Goal: Task Accomplishment & Management: Manage account settings

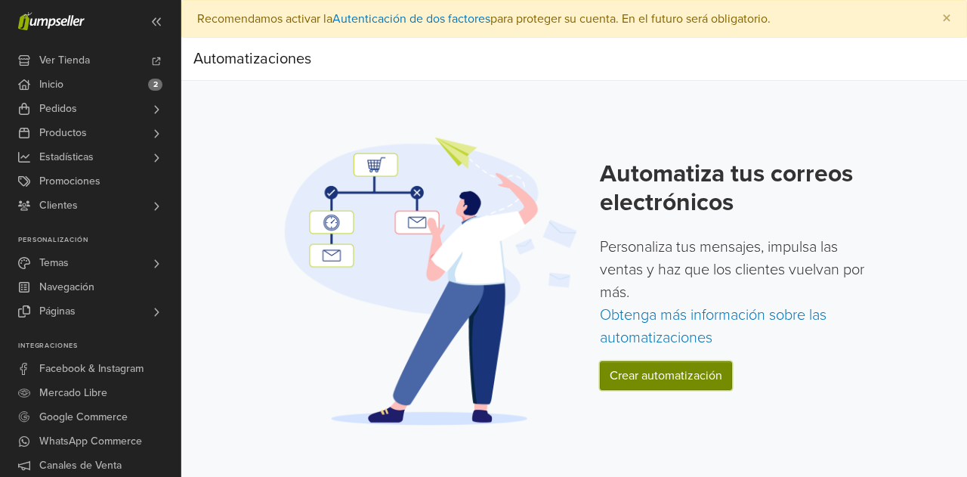
click at [704, 371] on link "Crear automatización" at bounding box center [666, 375] width 132 height 29
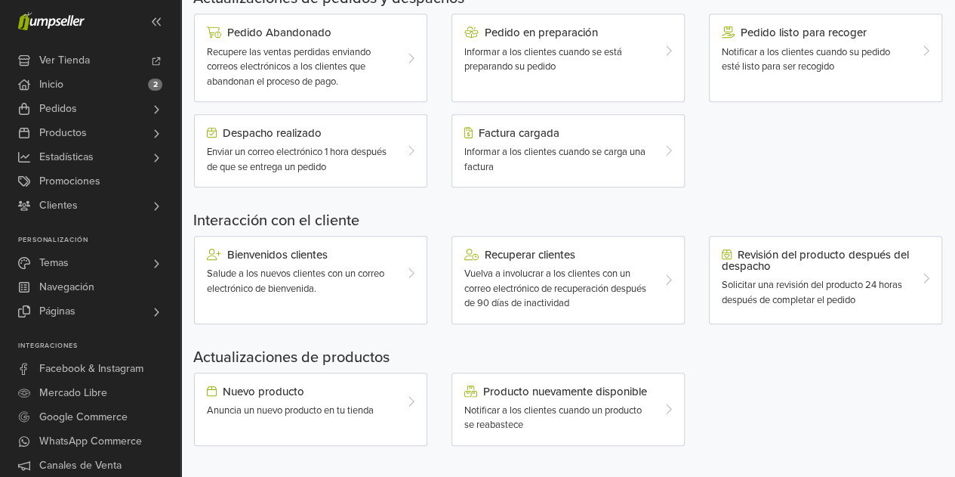
scroll to position [521, 0]
click at [544, 41] on div "Pedido en preparación Informar a los clientes cuando se está preparando su pedi…" at bounding box center [558, 50] width 211 height 48
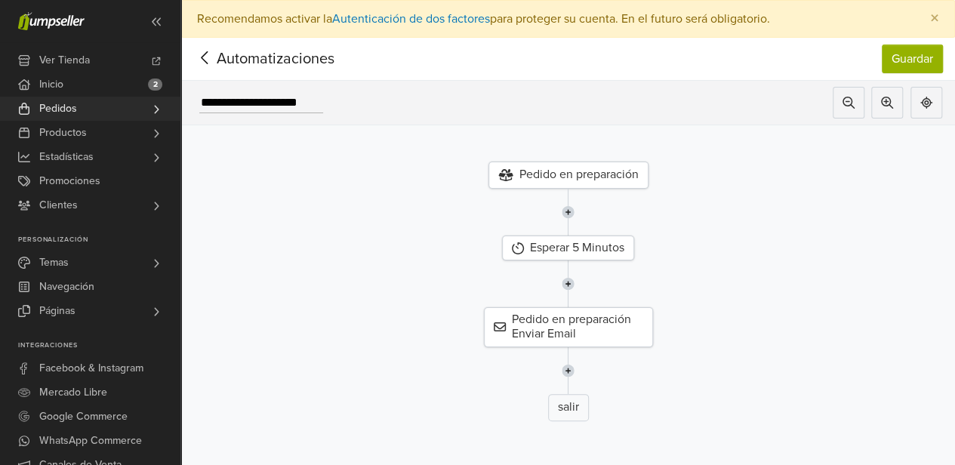
click at [147, 111] on link "Pedidos" at bounding box center [90, 109] width 180 height 24
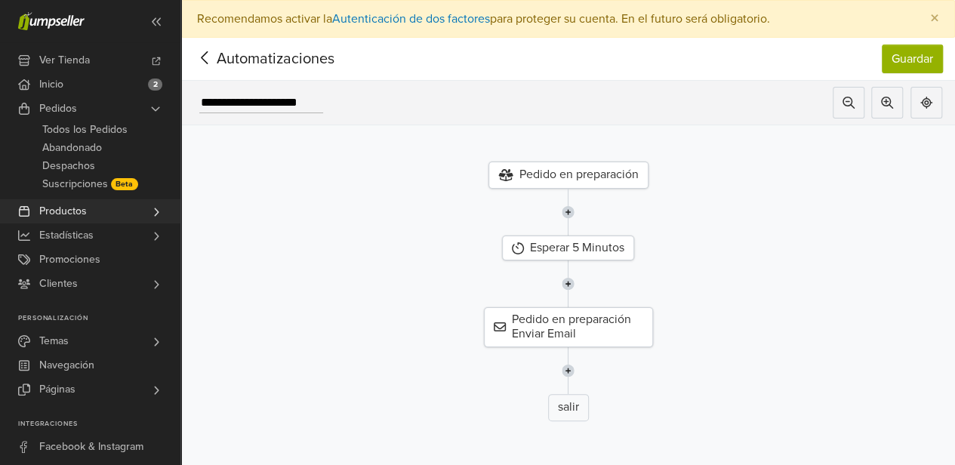
click at [91, 209] on link "Productos" at bounding box center [90, 211] width 180 height 24
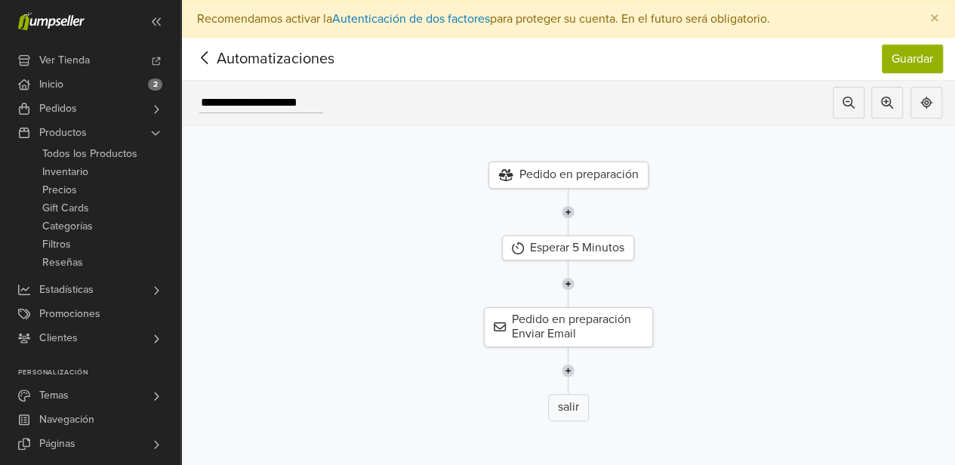
drag, startPoint x: 175, startPoint y: 311, endPoint x: 171, endPoint y: 350, distance: 39.5
click at [171, 350] on div "Ver Tienda Inicio 2 Pedidos Todos los Pedidos Abandonado Despachos Beta" at bounding box center [90, 253] width 180 height 423
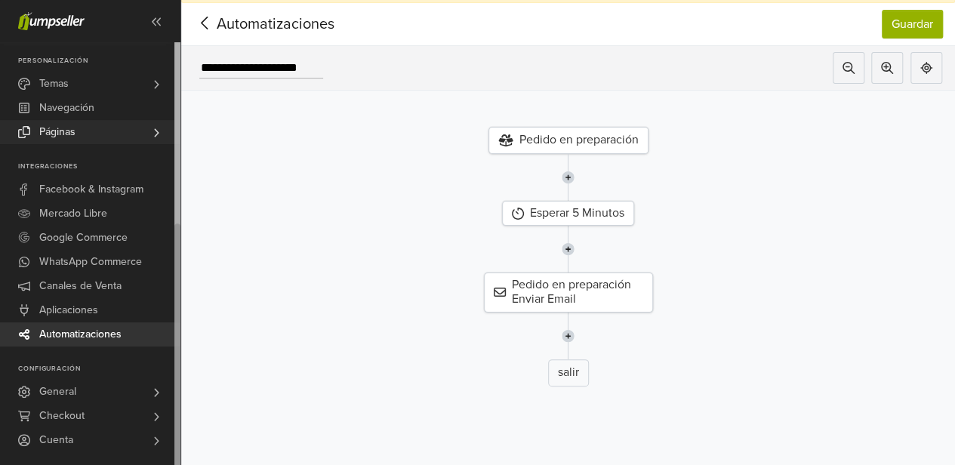
scroll to position [48, 0]
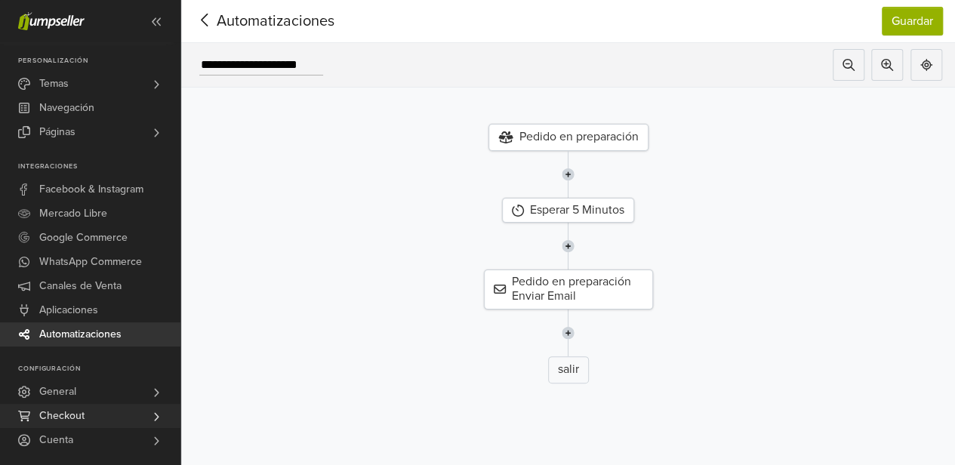
click at [120, 407] on link "Checkout" at bounding box center [90, 416] width 180 height 24
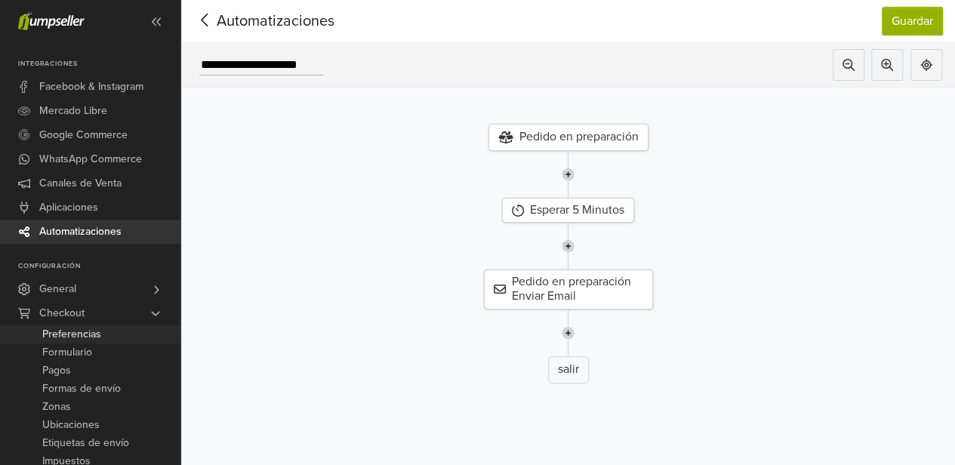
click at [78, 326] on span "Preferencias" at bounding box center [71, 335] width 59 height 18
